Goal: Browse casually: Explore the website without a specific task or goal

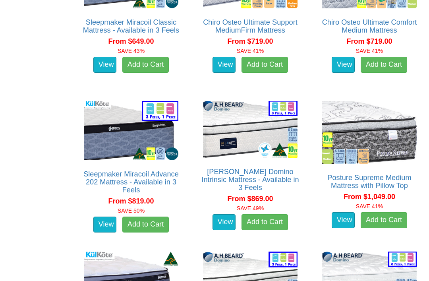
scroll to position [1261, 0]
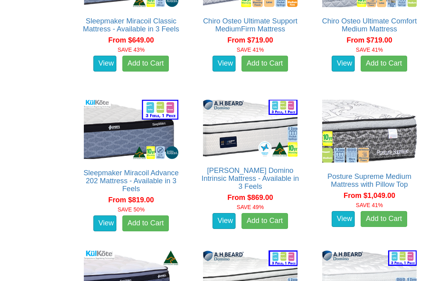
click at [349, 216] on link "View" at bounding box center [343, 219] width 23 height 16
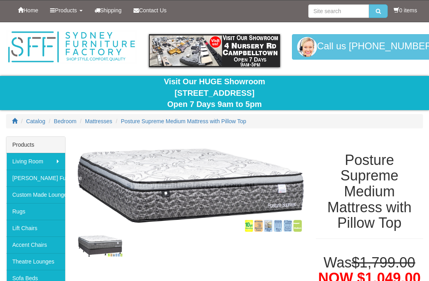
click at [428, 198] on div "Posture Supreme Medium Mattress with Pillow Top" at bounding box center [369, 191] width 119 height 110
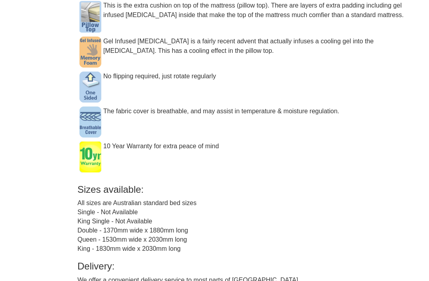
scroll to position [664, 0]
click at [194, 234] on div "**Select Your required mattress size above in "Available Options" and add to th…" at bounding box center [250, 62] width 346 height 579
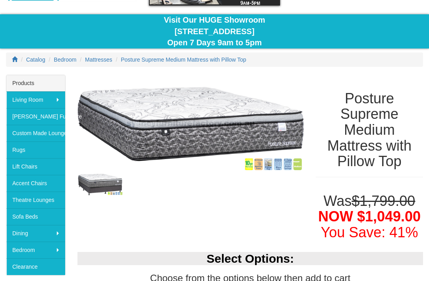
scroll to position [62, 0]
click at [39, 62] on span "Catalog" at bounding box center [35, 59] width 19 height 6
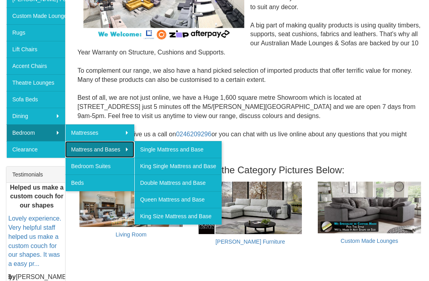
scroll to position [179, 0]
click at [207, 200] on link "Queen Mattress and Base" at bounding box center [177, 199] width 87 height 17
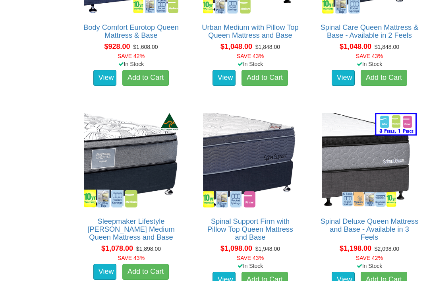
scroll to position [984, 0]
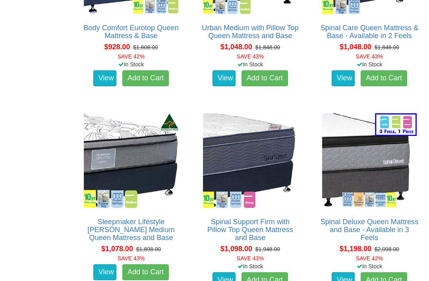
click at [270, 126] on img at bounding box center [250, 160] width 99 height 99
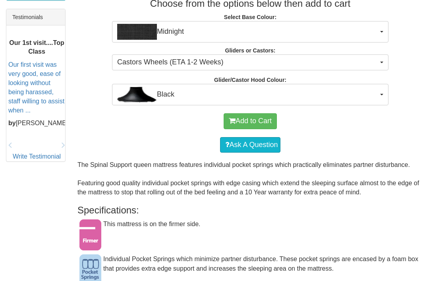
scroll to position [336, 0]
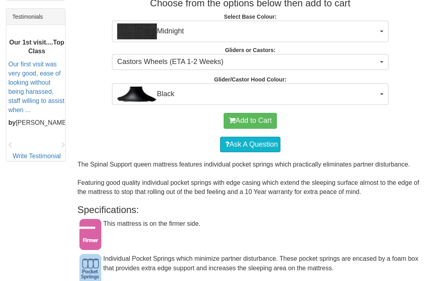
click at [417, 260] on div "Individual Pocket Springs which minimize partner disturbance. These pocket spri…" at bounding box center [250, 267] width 346 height 27
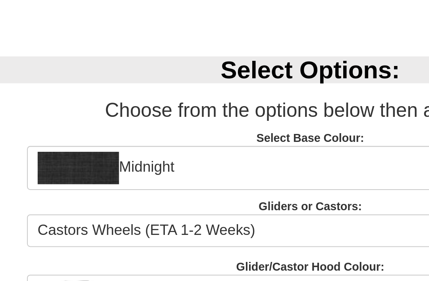
scroll to position [155, 0]
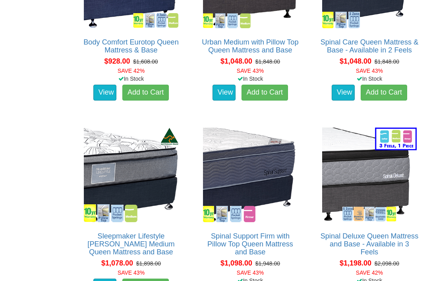
scroll to position [969, 0]
click at [279, 144] on img at bounding box center [250, 175] width 99 height 99
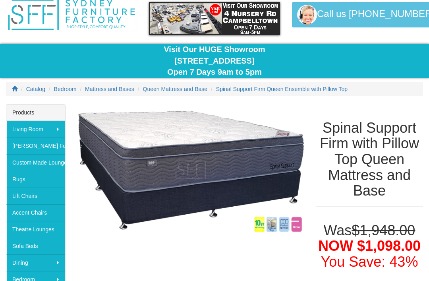
scroll to position [28, 0]
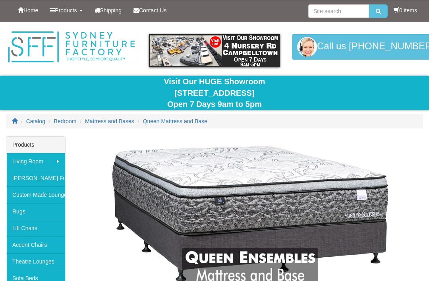
scroll to position [995, 0]
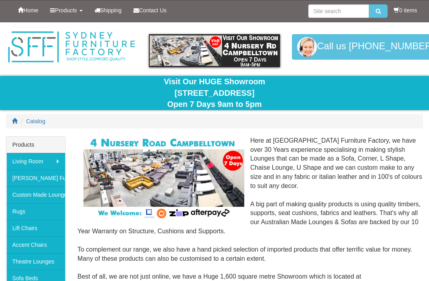
scroll to position [204, 0]
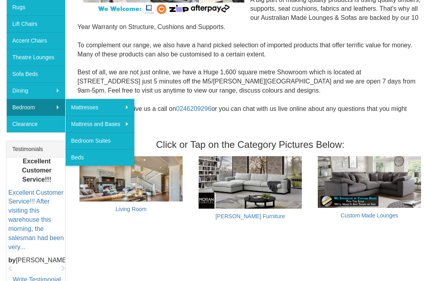
click at [56, 60] on link "Theatre Lounges" at bounding box center [35, 57] width 59 height 17
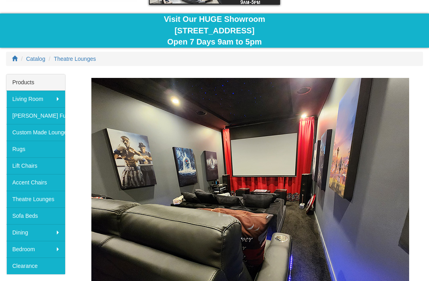
scroll to position [62, 0]
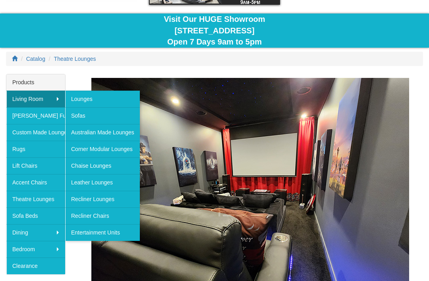
click at [136, 132] on link "Australian Made Lounges" at bounding box center [102, 132] width 75 height 17
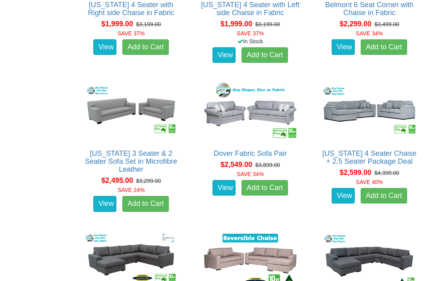
scroll to position [841, 0]
click at [265, 102] on img at bounding box center [250, 111] width 99 height 61
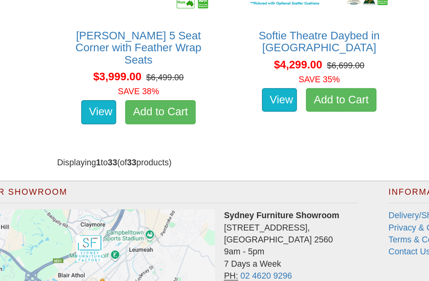
scroll to position [1932, 0]
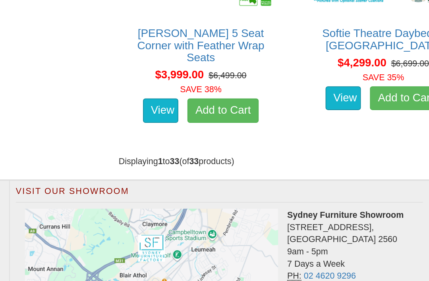
click at [138, 217] on img at bounding box center [98, 251] width 165 height 69
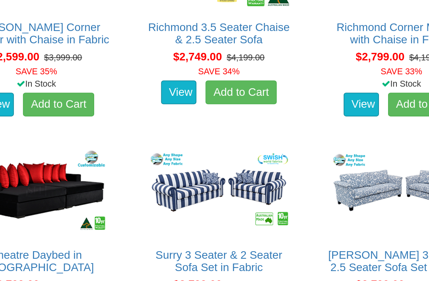
scroll to position [1124, 0]
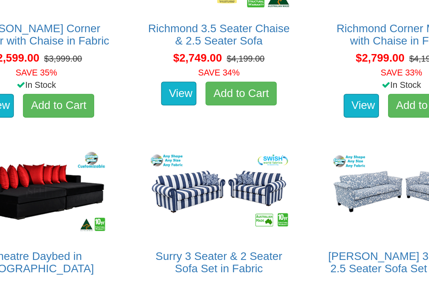
click at [201, 108] on img at bounding box center [250, 125] width 99 height 61
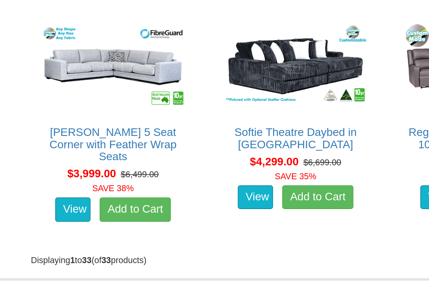
scroll to position [1946, 0]
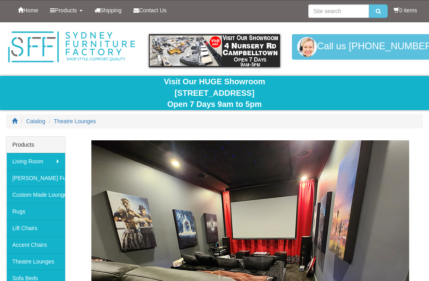
scroll to position [62, 0]
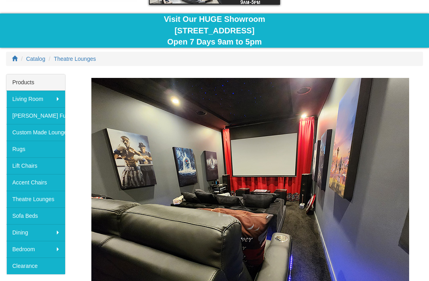
click at [62, 118] on link "[PERSON_NAME] Furniture" at bounding box center [35, 115] width 59 height 17
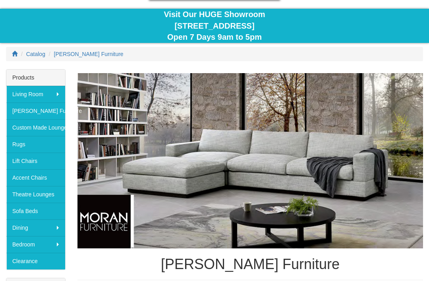
scroll to position [68, 0]
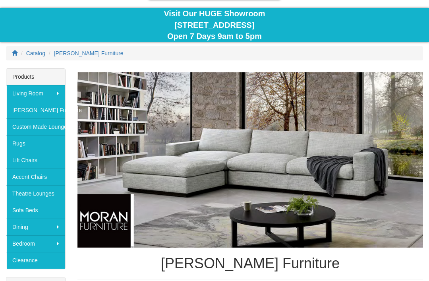
click at [43, 263] on link "Clearance" at bounding box center [35, 260] width 59 height 17
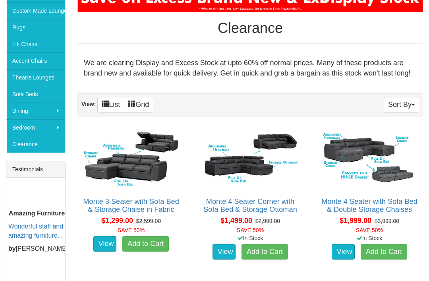
scroll to position [184, 0]
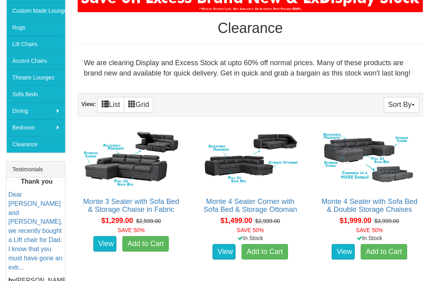
click at [34, 25] on link "Rugs" at bounding box center [35, 27] width 59 height 17
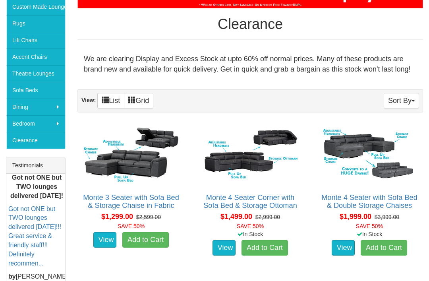
scroll to position [188, 0]
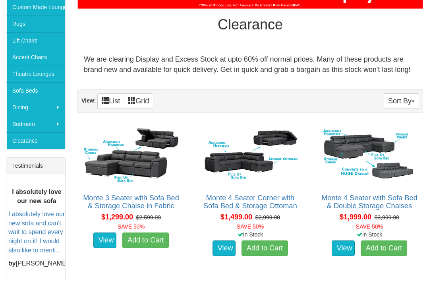
click at [410, 103] on button "Sort By" at bounding box center [401, 100] width 35 height 15
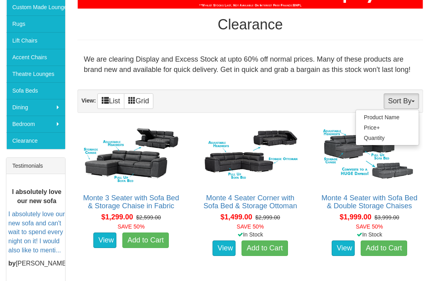
click at [410, 98] on div at bounding box center [214, 140] width 429 height 281
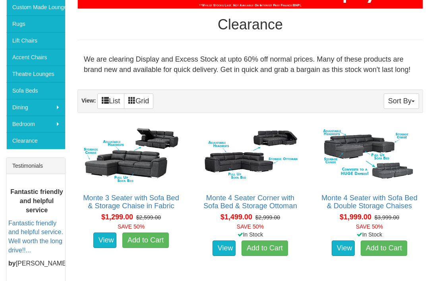
click at [52, 94] on link "Sofa Beds" at bounding box center [35, 90] width 59 height 17
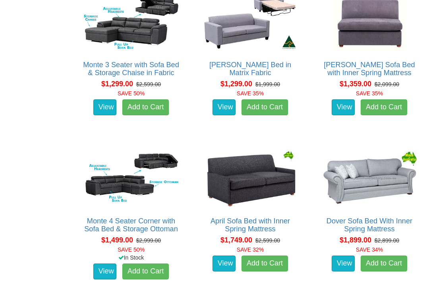
scroll to position [515, 0]
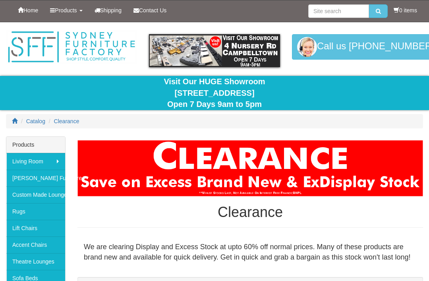
scroll to position [188, 0]
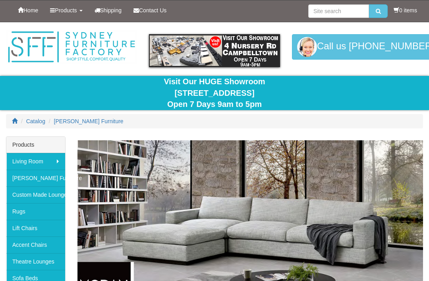
scroll to position [93, 0]
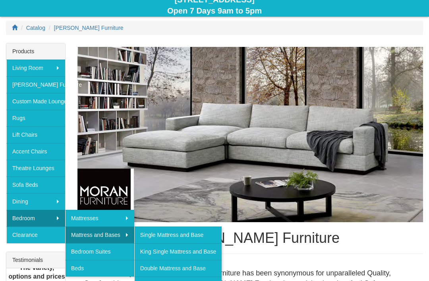
click at [263, 221] on img at bounding box center [250, 135] width 346 height 176
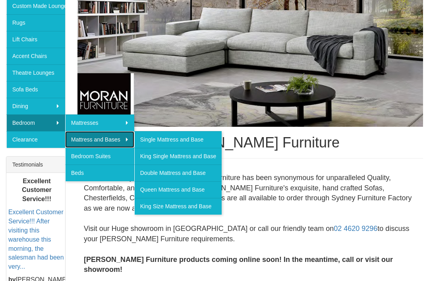
scroll to position [189, 0]
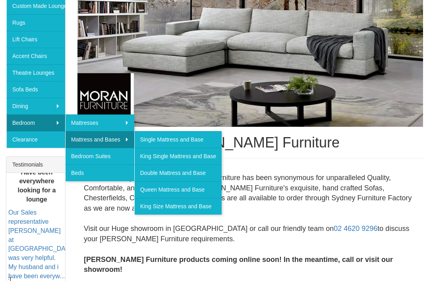
click at [207, 187] on link "Queen Mattress and Base" at bounding box center [177, 189] width 87 height 17
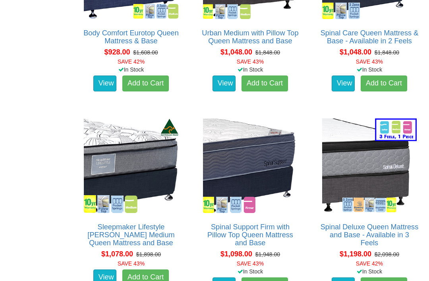
scroll to position [978, 0]
click at [263, 164] on img at bounding box center [250, 165] width 99 height 99
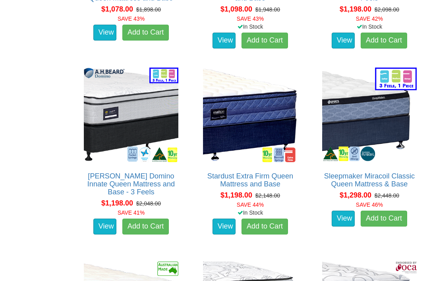
scroll to position [1223, 0]
click at [406, 107] on img at bounding box center [369, 115] width 99 height 99
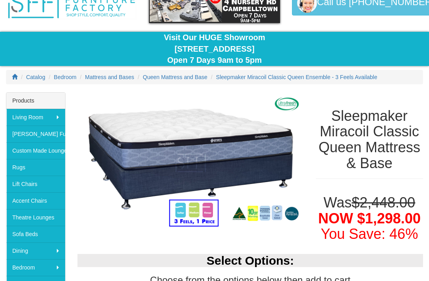
scroll to position [44, 0]
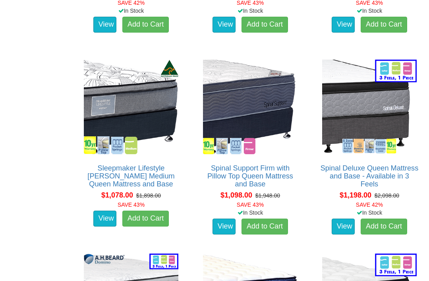
scroll to position [1037, 0]
click at [275, 89] on img at bounding box center [250, 107] width 99 height 99
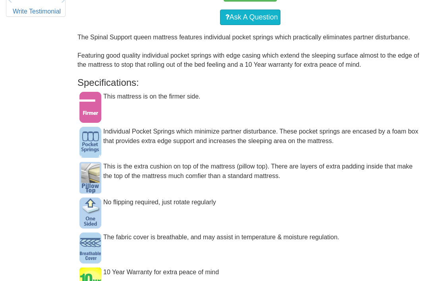
scroll to position [460, 0]
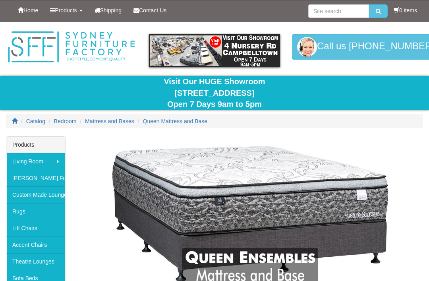
scroll to position [1037, 0]
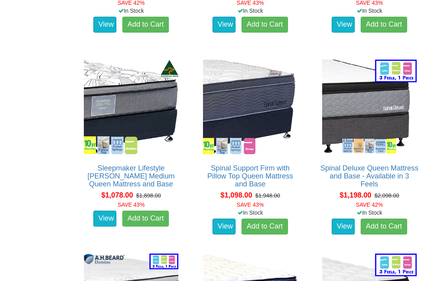
click at [378, 88] on img at bounding box center [369, 107] width 99 height 99
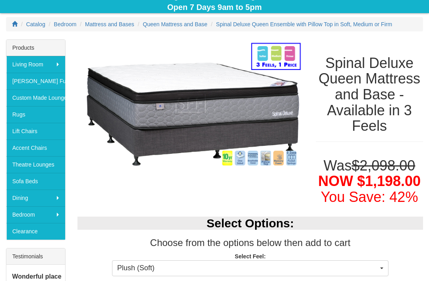
scroll to position [97, 0]
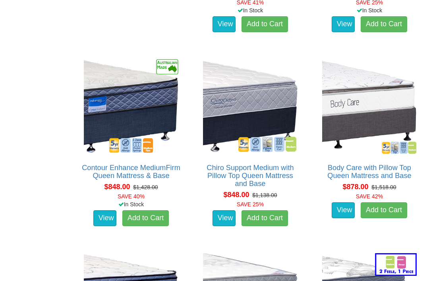
scroll to position [647, 0]
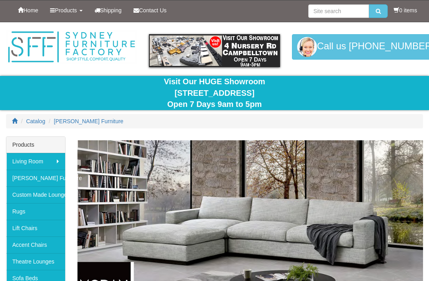
scroll to position [214, 0]
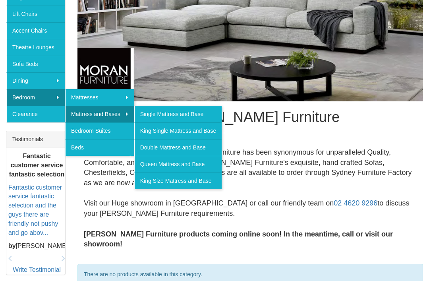
click at [209, 146] on link "Double Mattress and Base" at bounding box center [177, 147] width 87 height 17
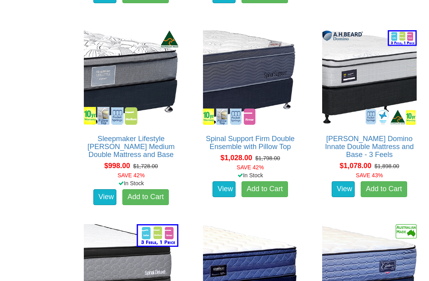
scroll to position [1066, 0]
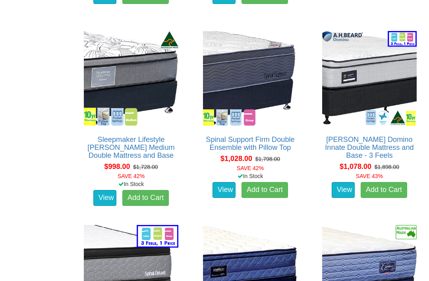
click at [271, 45] on img at bounding box center [250, 78] width 99 height 99
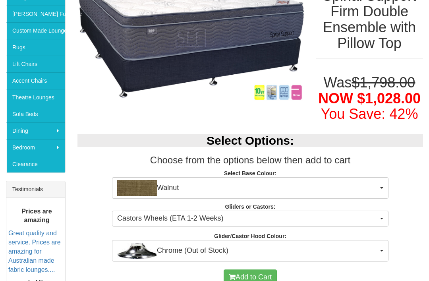
scroll to position [164, 0]
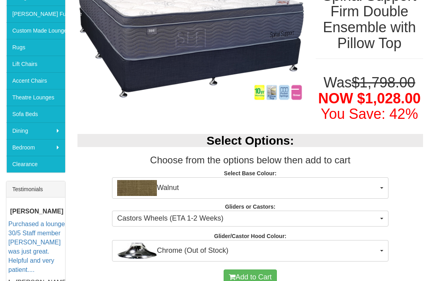
click at [354, 188] on span "Walnut" at bounding box center [247, 188] width 261 height 16
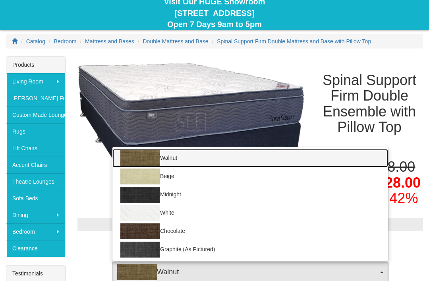
scroll to position [76, 0]
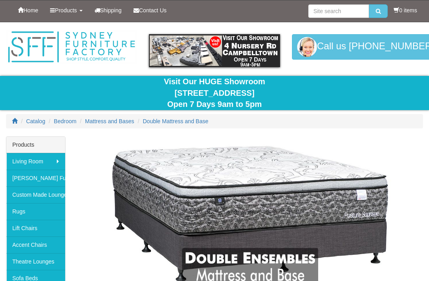
scroll to position [1066, 0]
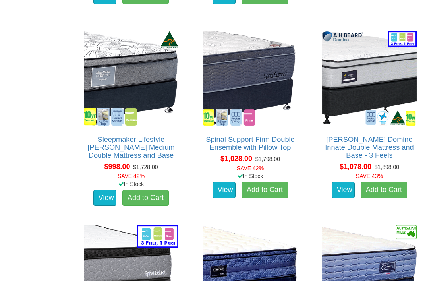
click at [152, 42] on img at bounding box center [131, 78] width 99 height 99
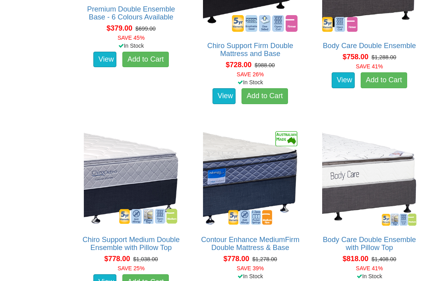
scroll to position [578, 0]
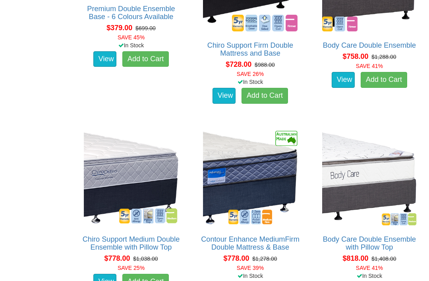
click at [152, 149] on img at bounding box center [131, 178] width 99 height 99
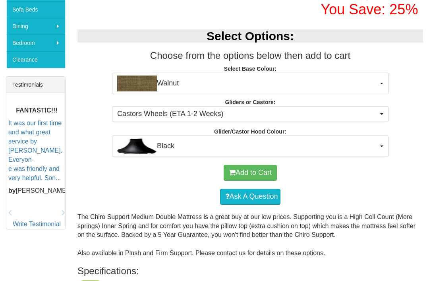
scroll to position [258, 0]
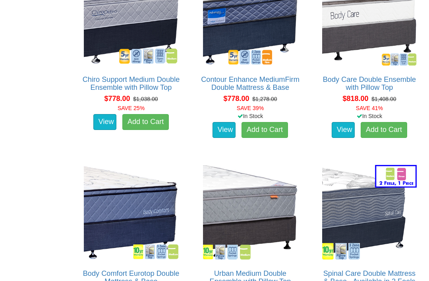
scroll to position [738, 0]
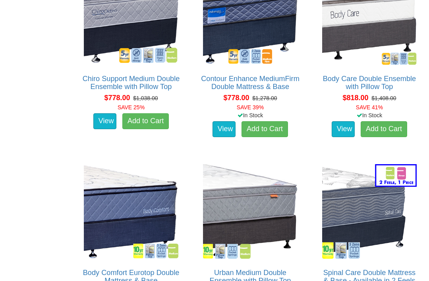
click at [158, 199] on img at bounding box center [131, 212] width 99 height 99
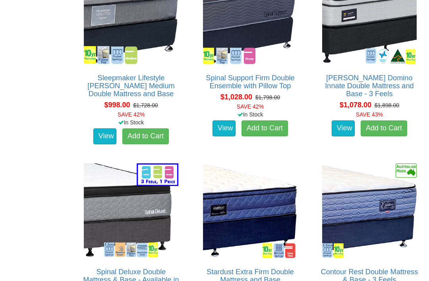
scroll to position [1123, 0]
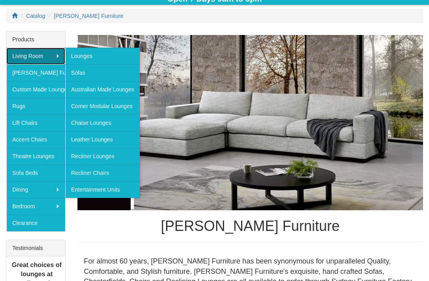
scroll to position [105, 0]
click at [134, 92] on link "Australian Made Lounges" at bounding box center [102, 89] width 75 height 17
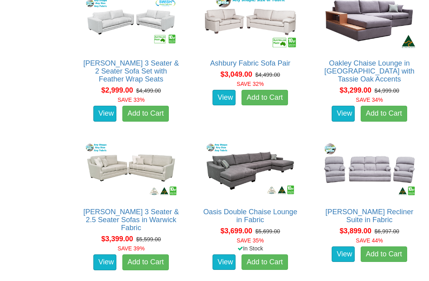
scroll to position [1671, 0]
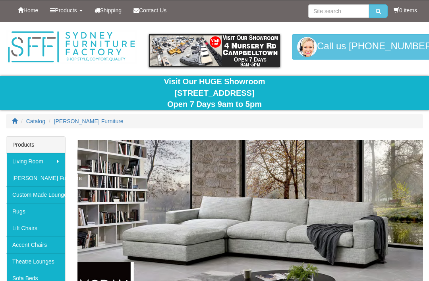
scroll to position [131, 0]
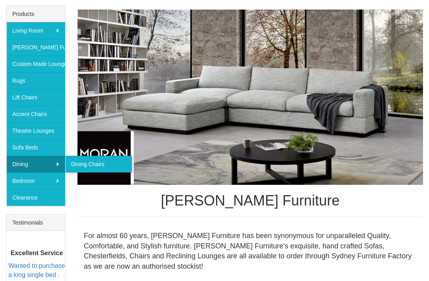
click at [108, 165] on link "Dining Chairs" at bounding box center [98, 164] width 67 height 17
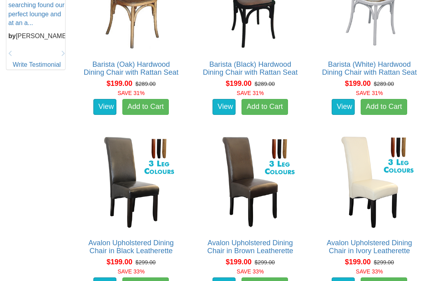
scroll to position [428, 0]
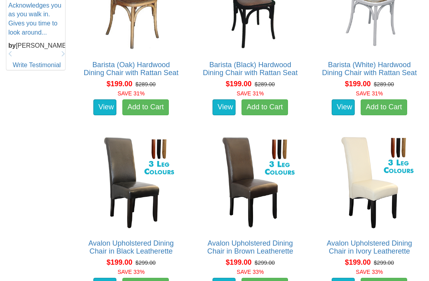
click at [265, 192] on img at bounding box center [250, 182] width 99 height 99
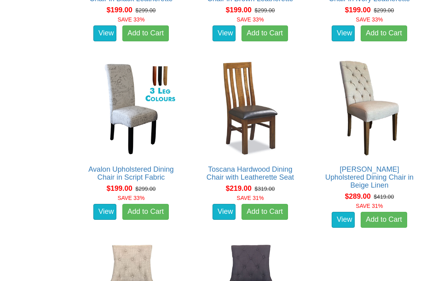
scroll to position [680, 0]
click at [266, 128] on img at bounding box center [250, 108] width 99 height 99
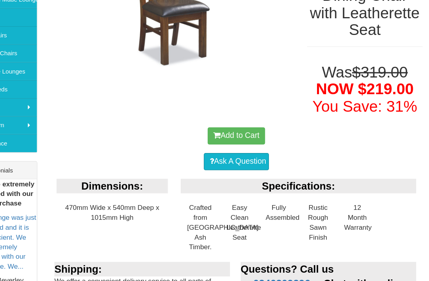
scroll to position [193, 0]
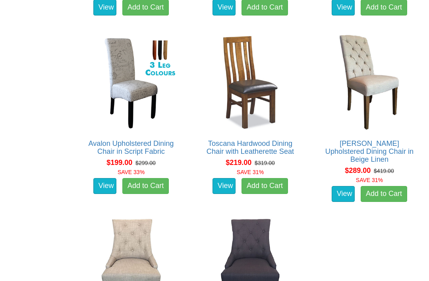
scroll to position [705, 0]
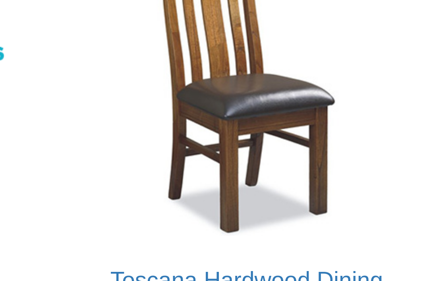
click at [201, 33] on img at bounding box center [250, 82] width 99 height 99
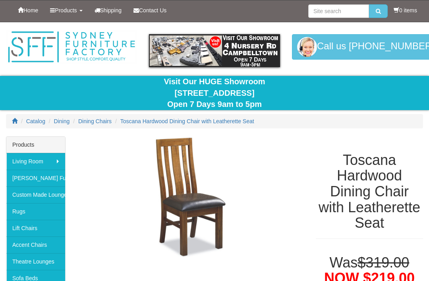
click at [219, 194] on img at bounding box center [190, 196] width 227 height 121
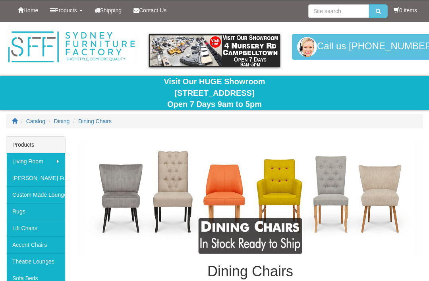
scroll to position [771, 174]
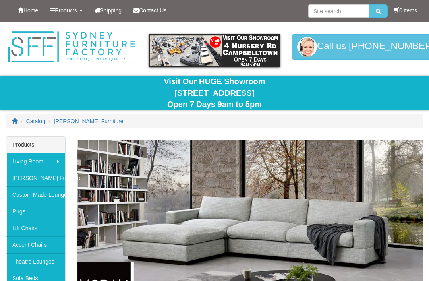
scroll to position [131, 0]
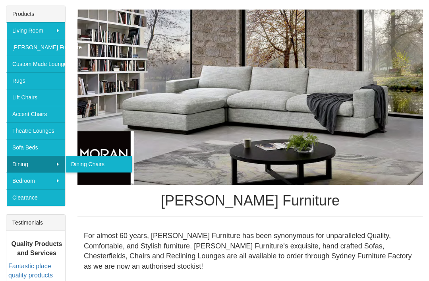
click at [53, 163] on link "Dining" at bounding box center [35, 164] width 59 height 17
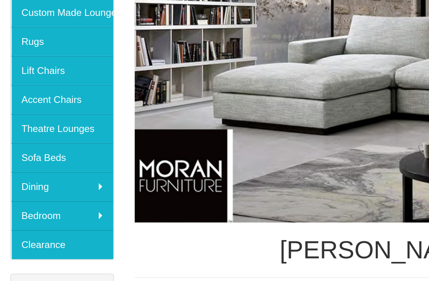
scroll to position [83, 0]
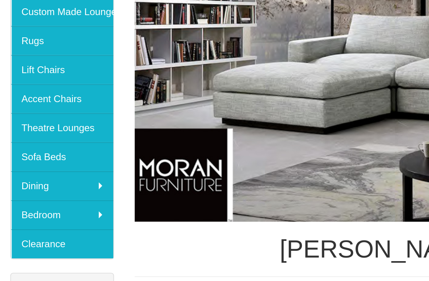
click at [46, 237] on link "Clearance" at bounding box center [35, 245] width 59 height 17
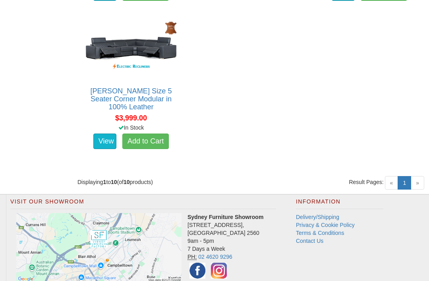
scroll to position [784, 0]
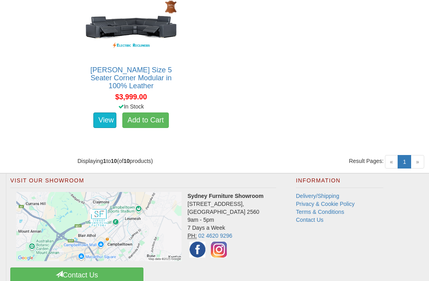
click at [407, 161] on link "1 (current)" at bounding box center [405, 162] width 14 height 14
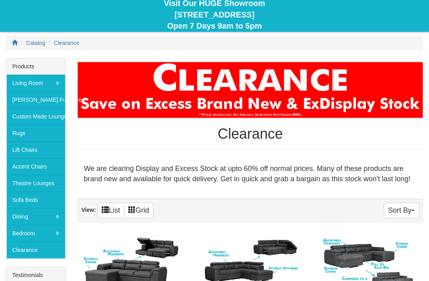
scroll to position [79, 0]
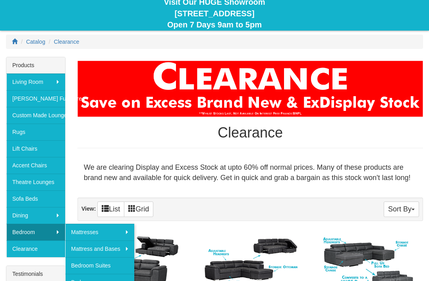
click at [58, 149] on link "Lift Chairs" at bounding box center [35, 148] width 59 height 17
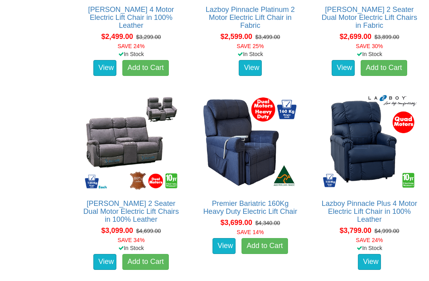
scroll to position [1576, 0]
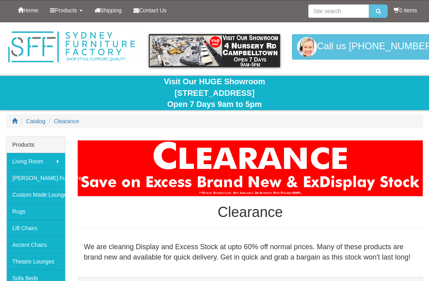
scroll to position [105, 0]
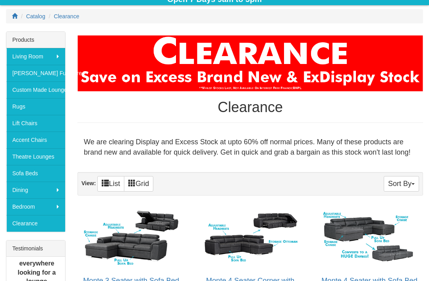
click at [63, 90] on link "Custom Made Lounges" at bounding box center [35, 89] width 59 height 17
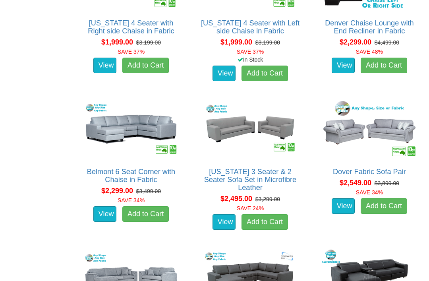
scroll to position [819, 0]
click at [277, 139] on img at bounding box center [250, 129] width 99 height 61
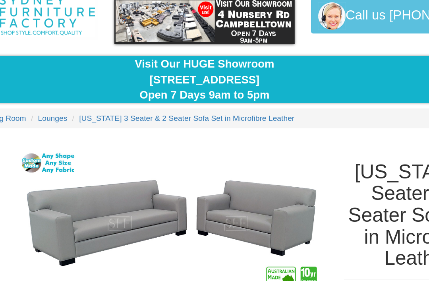
scroll to position [30, 0]
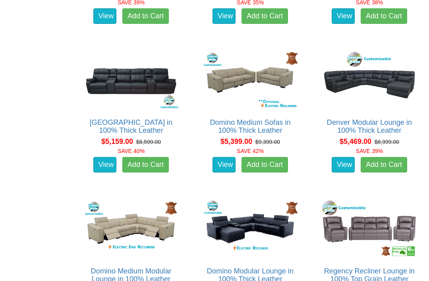
scroll to position [2797, 0]
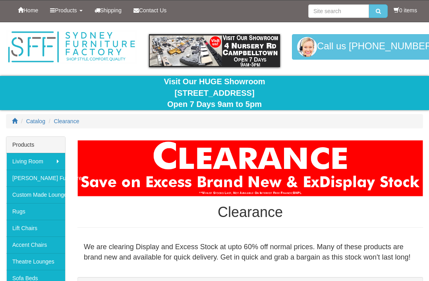
scroll to position [105, 0]
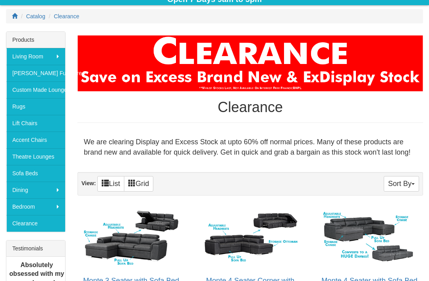
click at [57, 141] on link "Accent Chairs" at bounding box center [35, 140] width 59 height 17
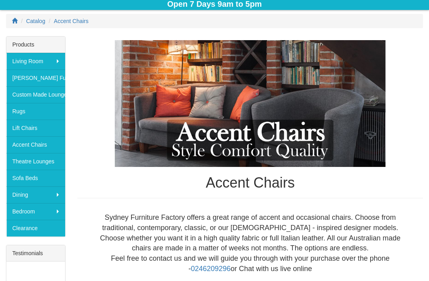
scroll to position [86, 0]
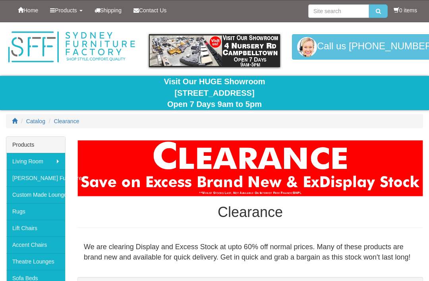
scroll to position [105, 0]
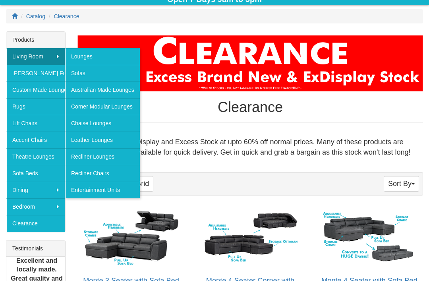
click at [135, 107] on link "Corner Modular Lounges" at bounding box center [102, 106] width 75 height 17
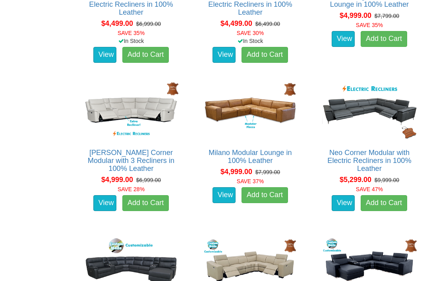
scroll to position [1941, 0]
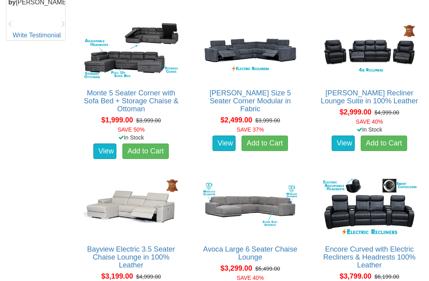
scroll to position [449, 0]
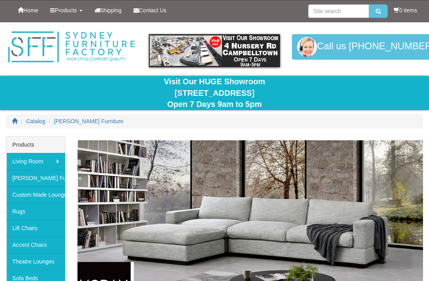
scroll to position [202, 0]
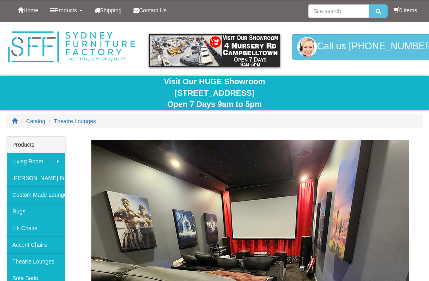
scroll to position [62, 0]
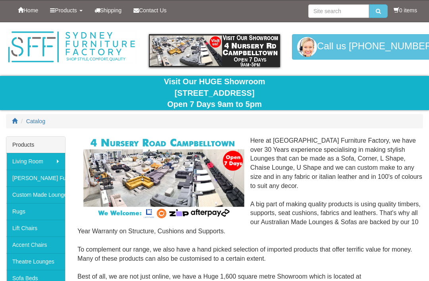
scroll to position [204, 0]
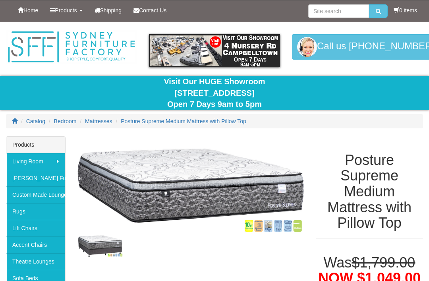
scroll to position [62, 0]
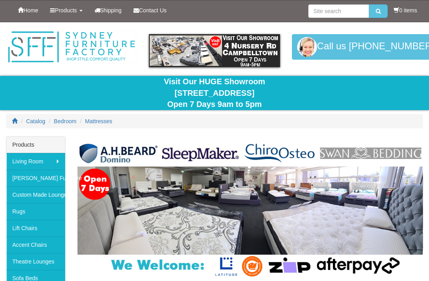
scroll to position [1050, 0]
